Goal: Find specific page/section: Find specific page/section

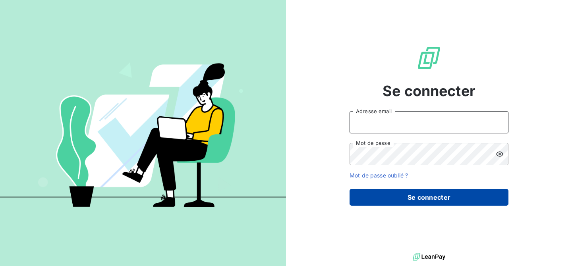
type input "[EMAIL_ADDRESS][DOMAIN_NAME]"
click at [421, 195] on button "Se connecter" at bounding box center [429, 197] width 159 height 17
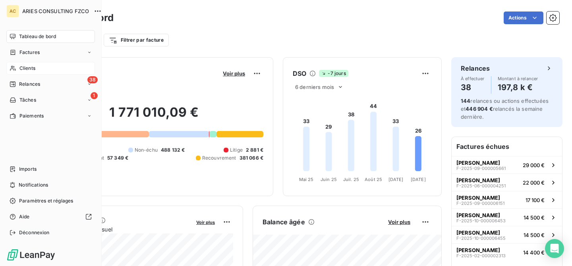
click at [31, 69] on span "Clients" at bounding box center [27, 68] width 16 height 7
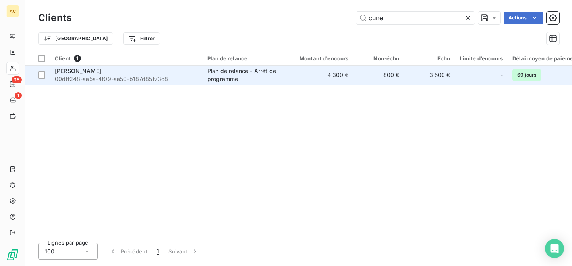
type input "cune"
click at [299, 75] on td "4 300 €" at bounding box center [319, 75] width 68 height 19
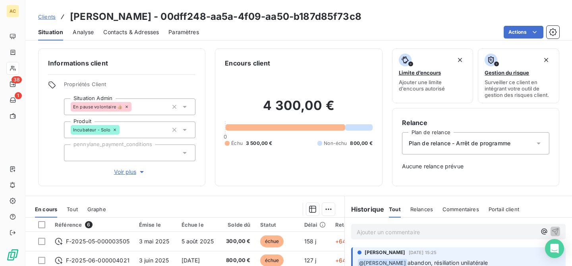
click at [132, 172] on span "Voir plus" at bounding box center [130, 172] width 32 height 8
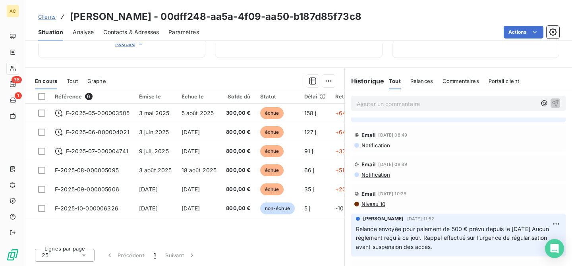
scroll to position [71, 0]
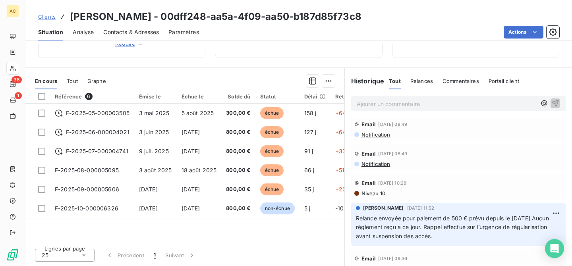
click at [77, 79] on span "Tout" at bounding box center [72, 81] width 11 height 6
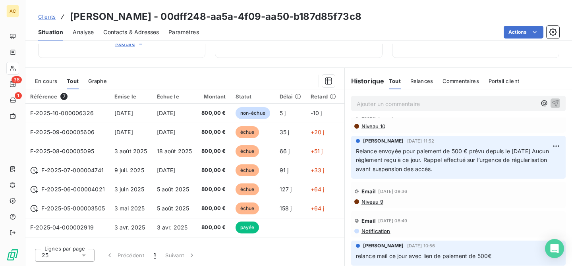
scroll to position [139, 0]
